Goal: Task Accomplishment & Management: Use online tool/utility

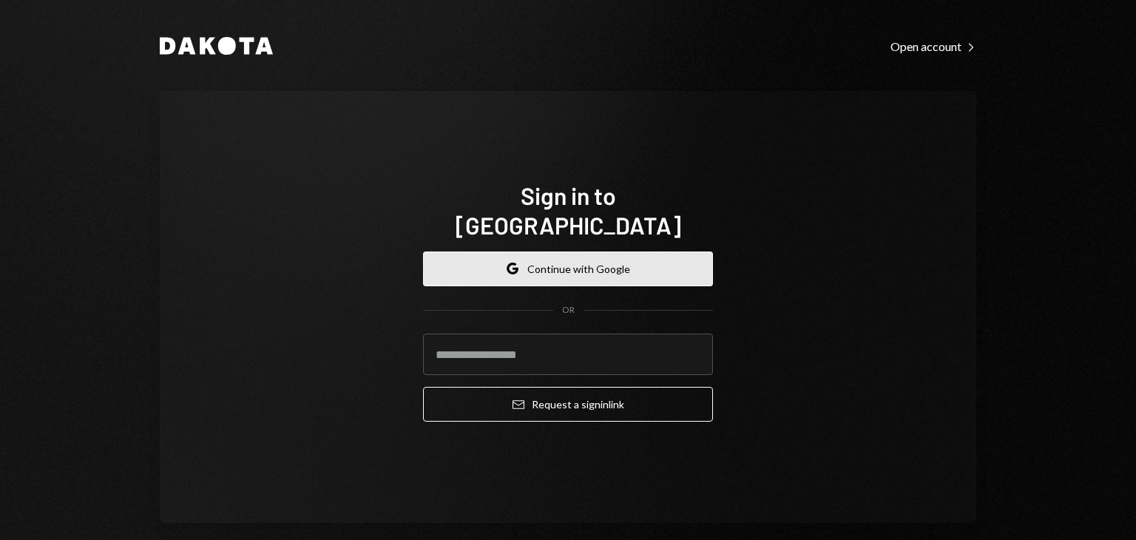
click at [532, 255] on button "Google Continue with Google" at bounding box center [568, 269] width 290 height 35
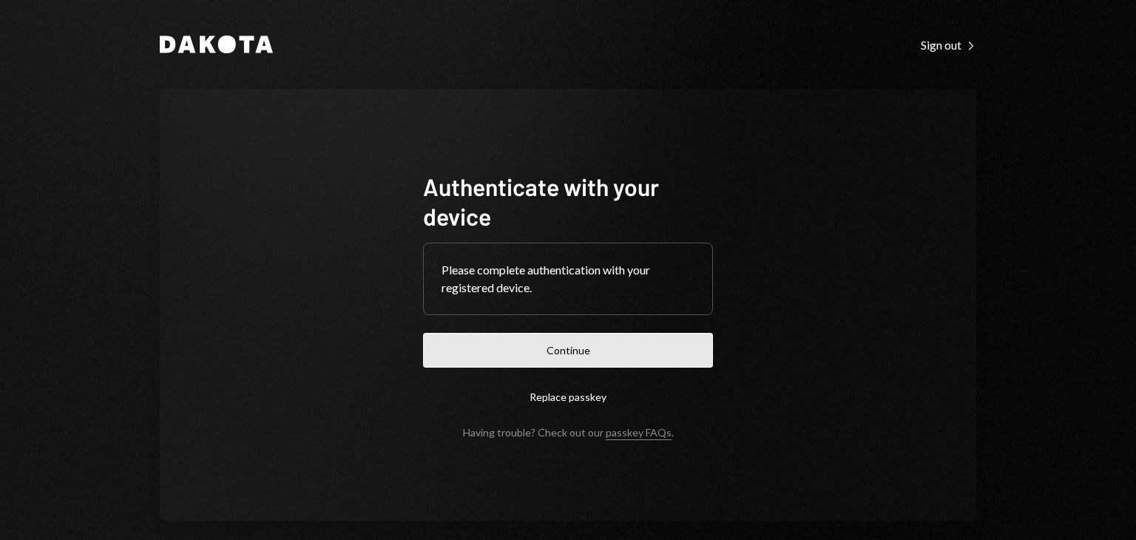
click at [559, 356] on button "Continue" at bounding box center [568, 350] width 290 height 35
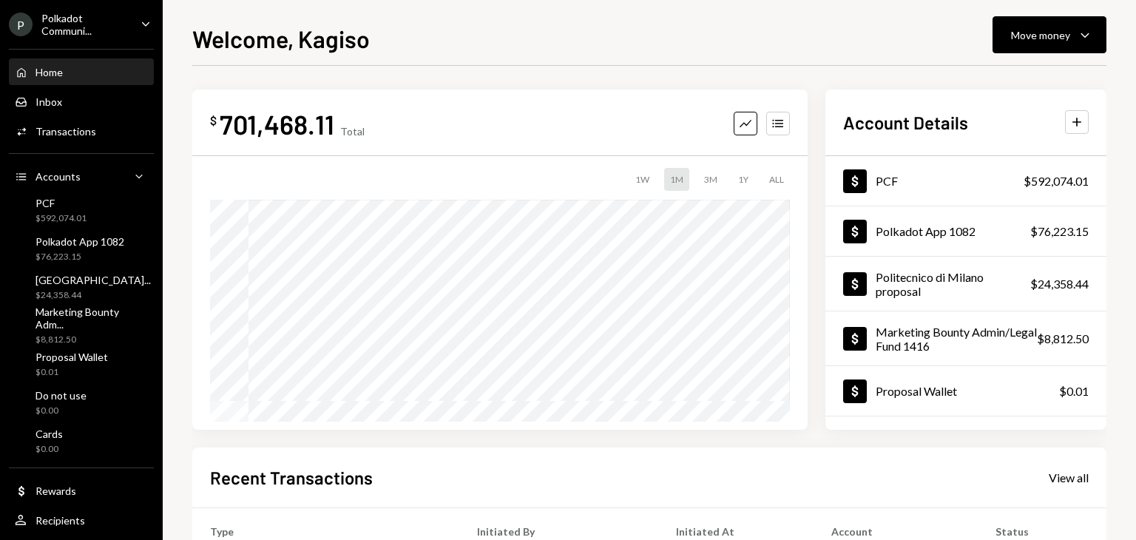
click at [79, 21] on div "Polkadot Communi..." at bounding box center [84, 24] width 87 height 25
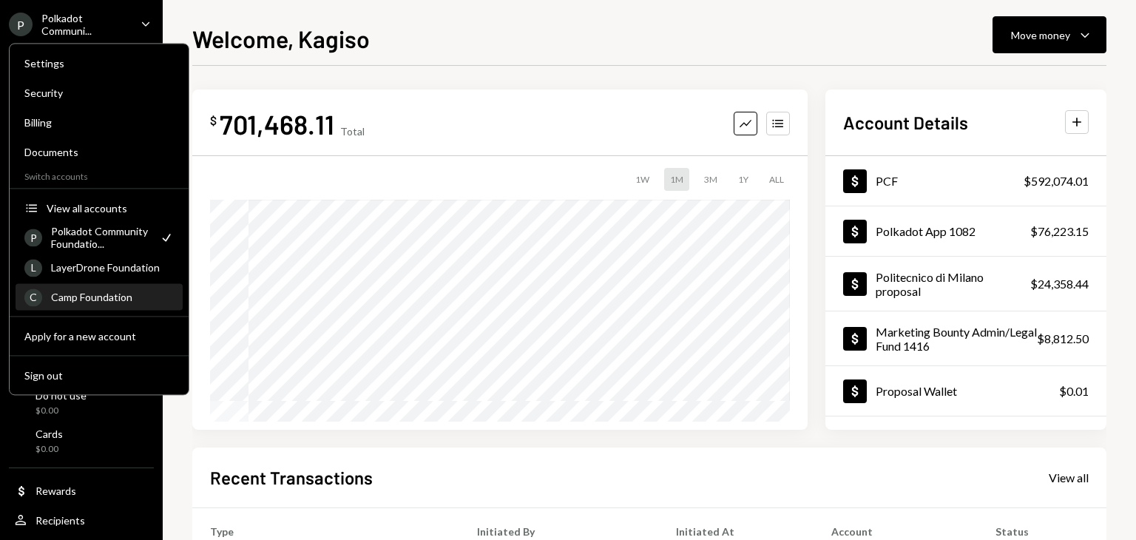
click at [120, 291] on div "Camp Foundation" at bounding box center [112, 297] width 123 height 13
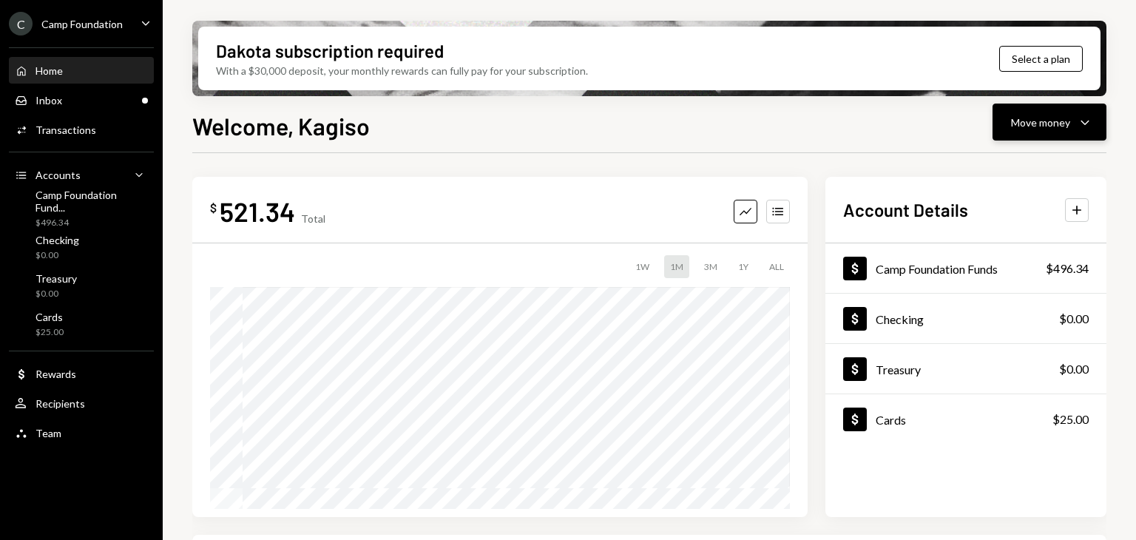
click at [1098, 116] on button "Move money Caret Down" at bounding box center [1050, 122] width 114 height 37
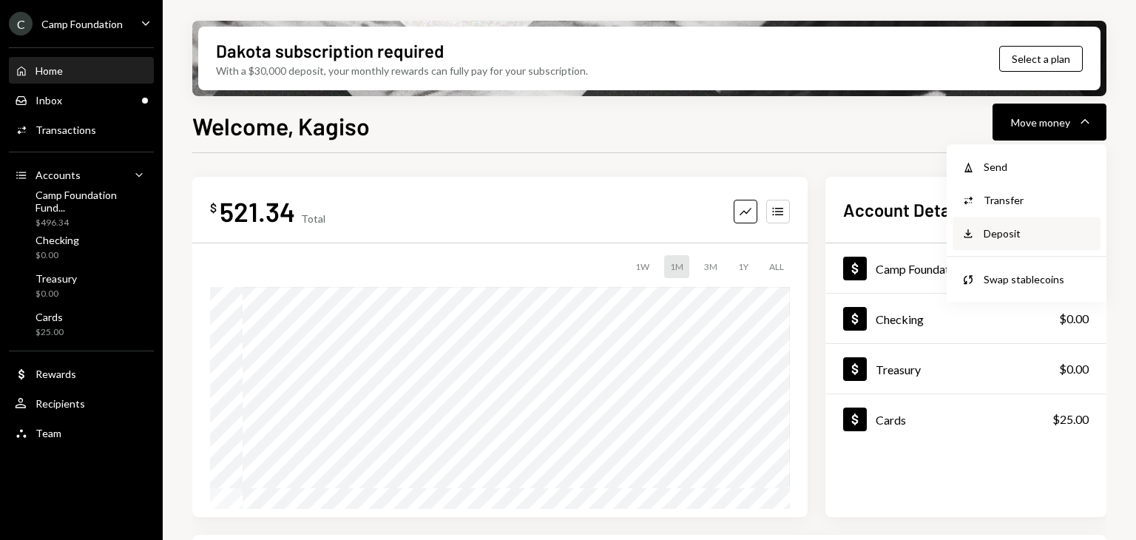
click at [1024, 235] on div "Deposit" at bounding box center [1038, 234] width 108 height 16
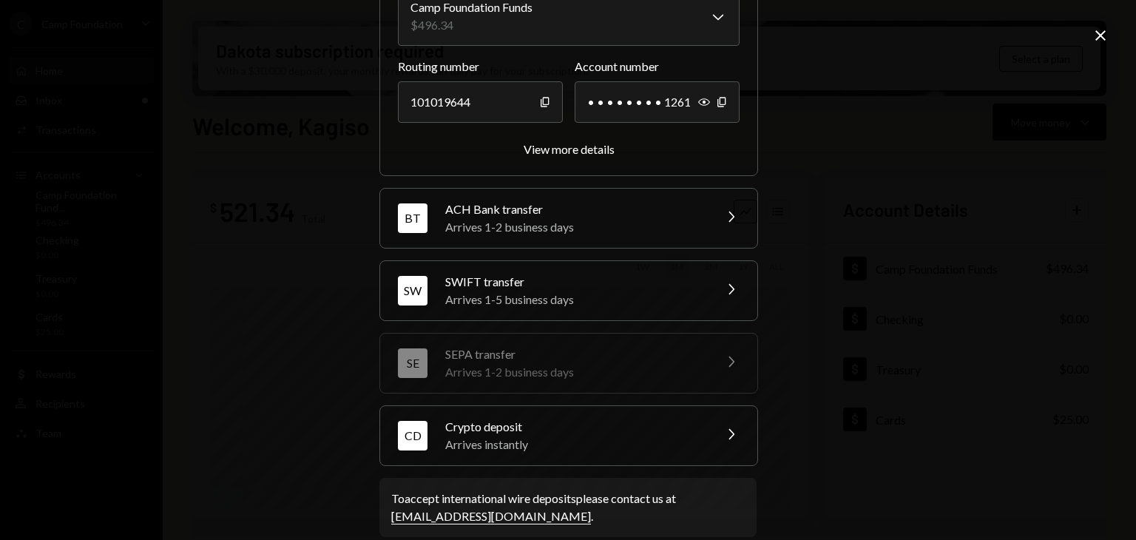
scroll to position [178, 0]
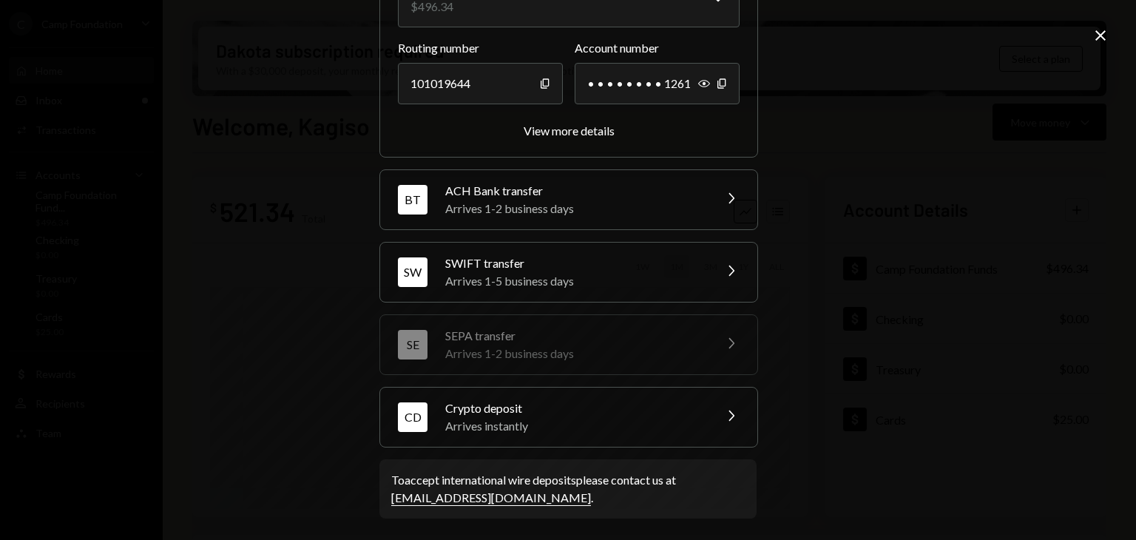
click at [619, 391] on div "CD Crypto deposit Arrives instantly Chevron Right" at bounding box center [568, 417] width 377 height 59
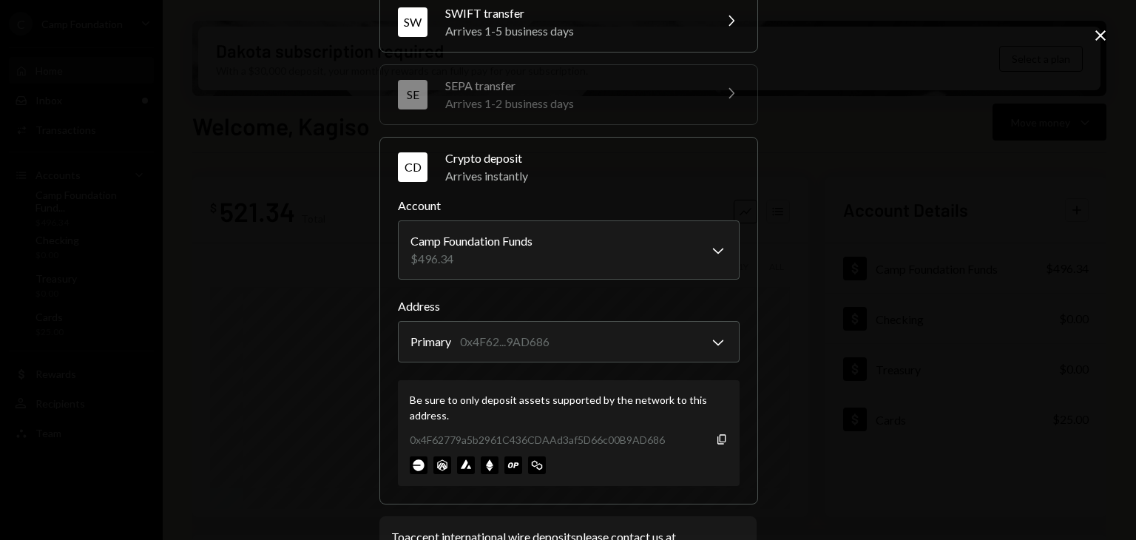
scroll to position [206, 0]
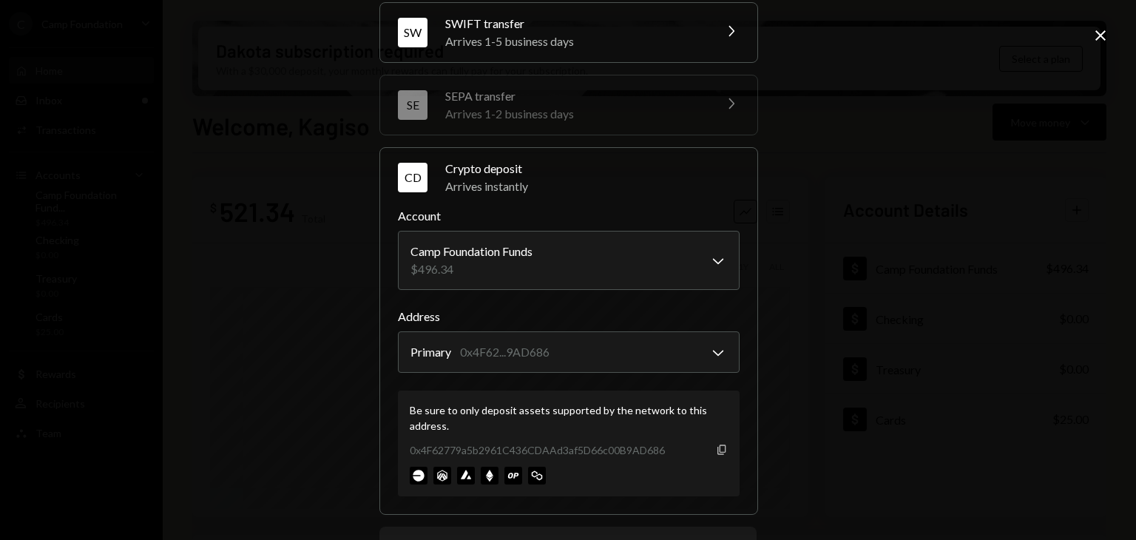
click at [720, 445] on icon "Copy" at bounding box center [722, 450] width 12 height 12
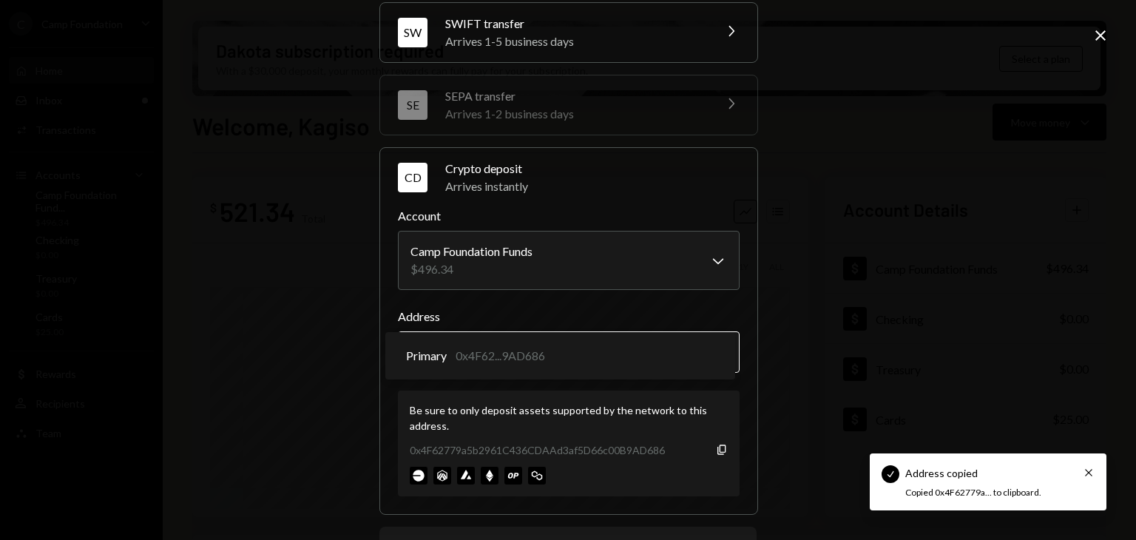
click at [667, 354] on body "Check Address copied Cross Copied 0x4F62779a... to clipboard. C Camp Foundation…" at bounding box center [568, 270] width 1136 height 540
click at [809, 339] on div "**********" at bounding box center [568, 270] width 1136 height 540
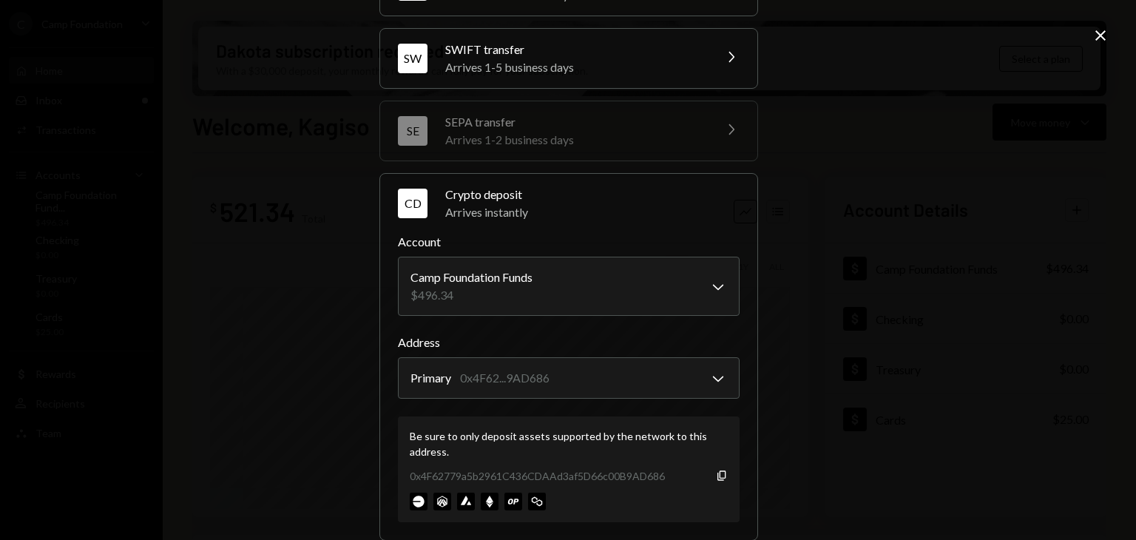
scroll to position [181, 0]
click at [719, 474] on icon "Copy" at bounding box center [722, 475] width 12 height 12
